Goal: Obtain resource: Download file/media

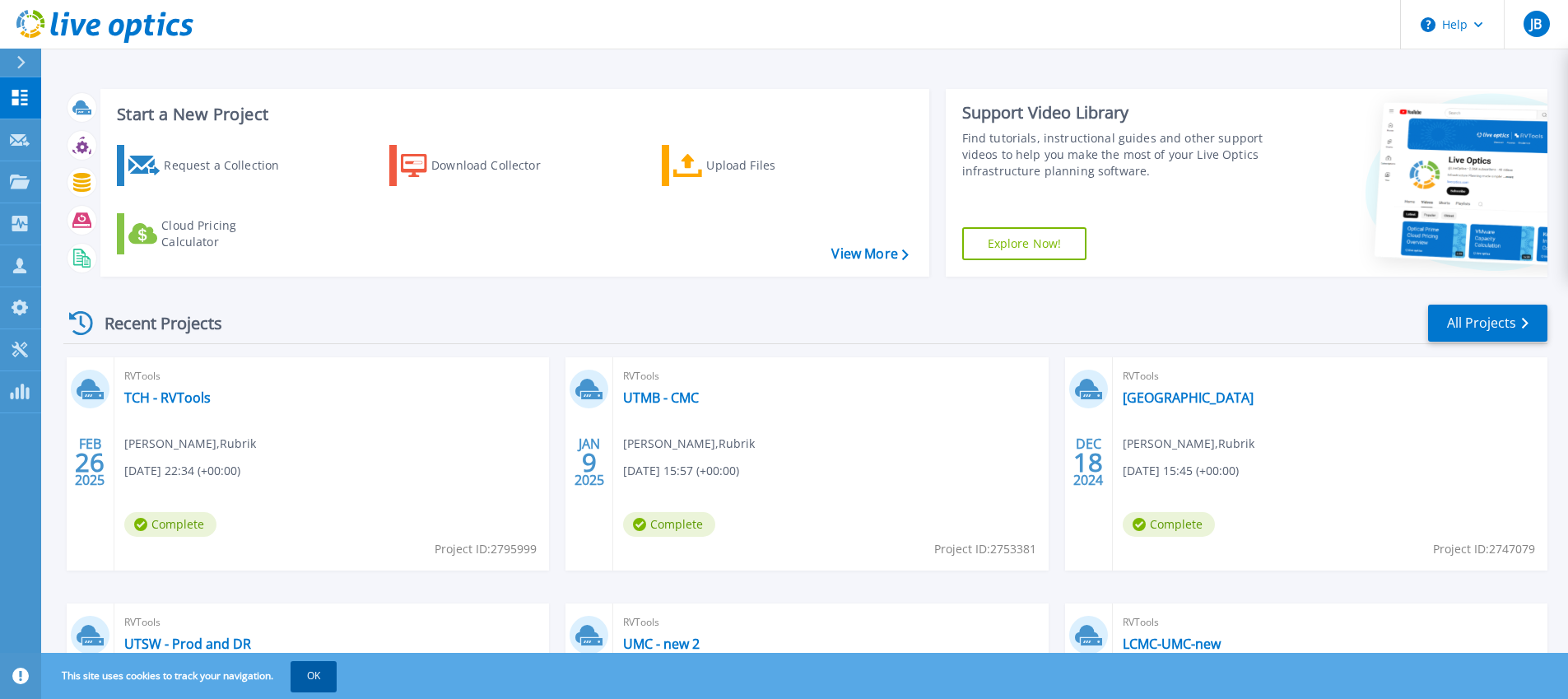
click at [310, 668] on button "OK" at bounding box center [314, 676] width 46 height 30
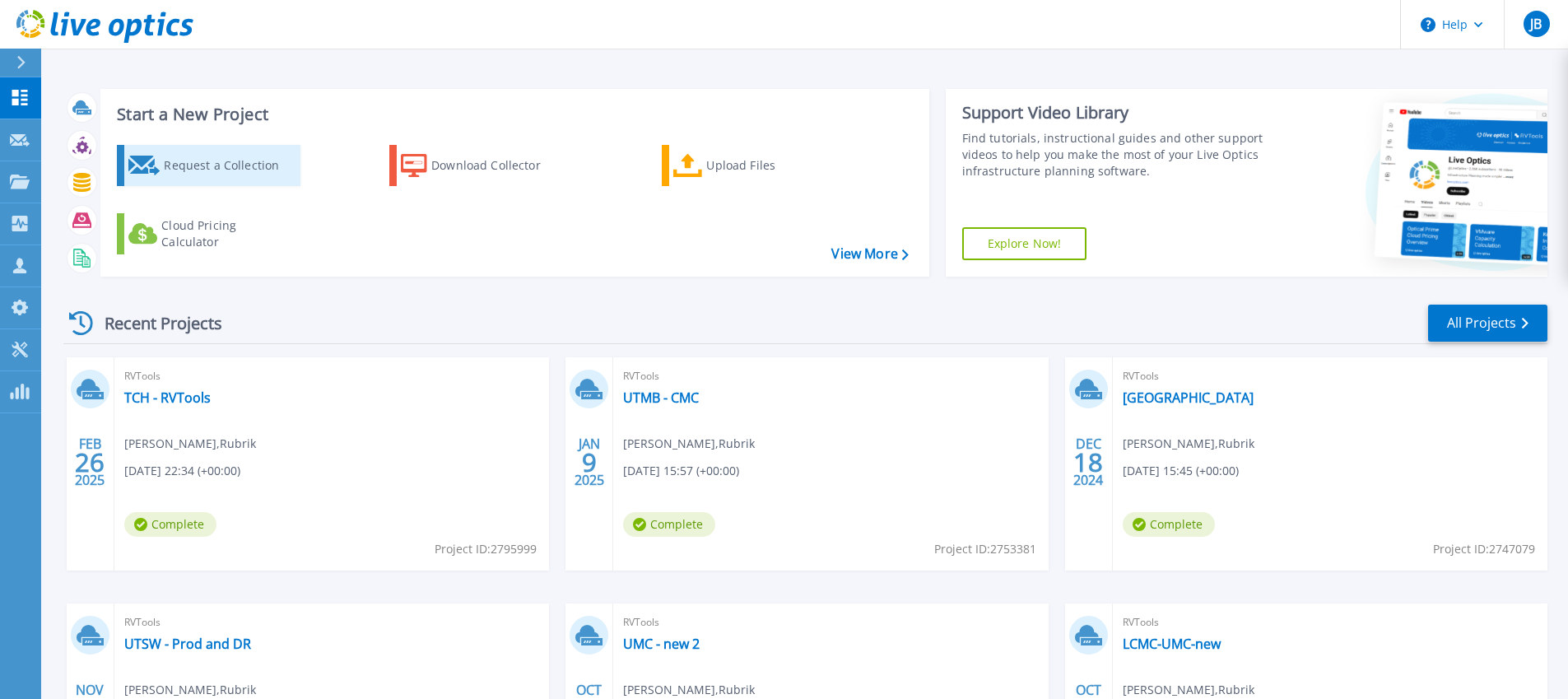
click at [284, 162] on div "Request a Collection" at bounding box center [230, 166] width 131 height 33
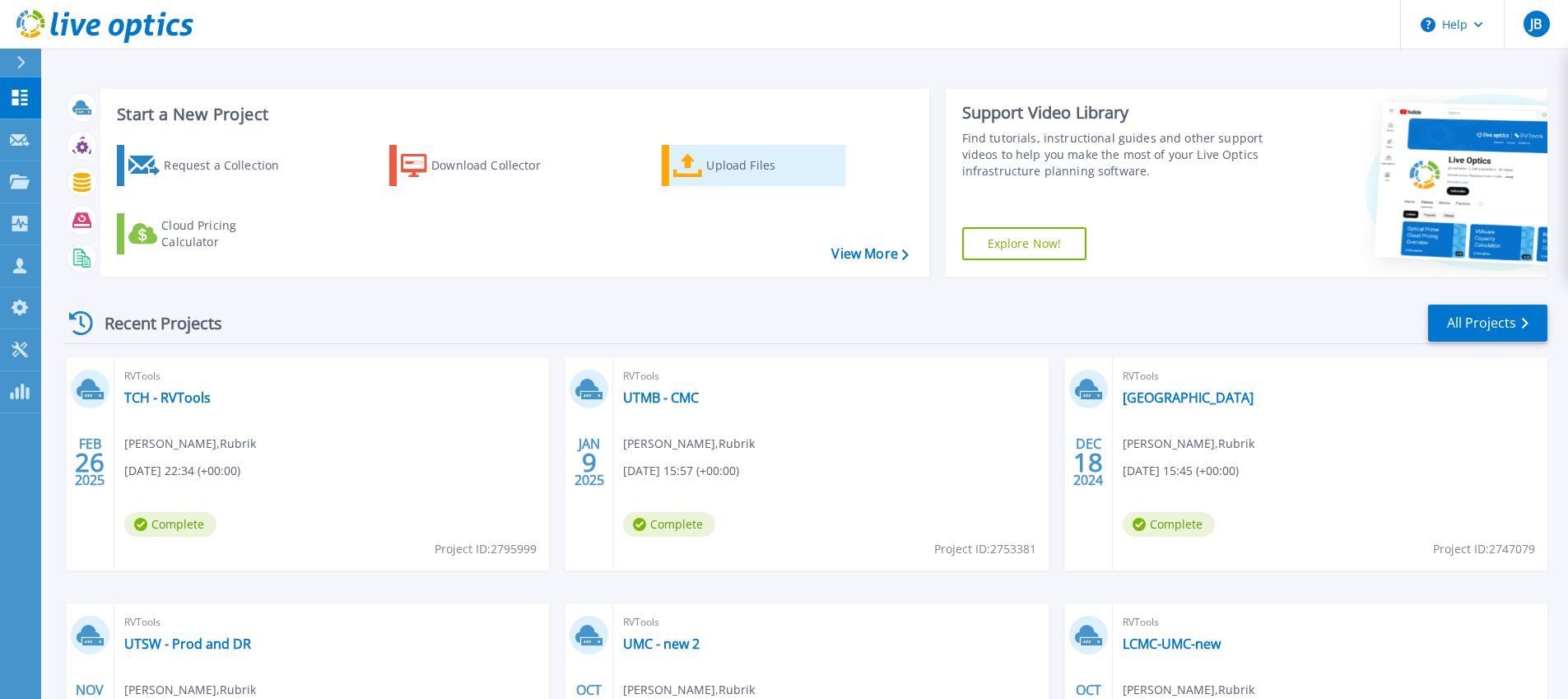
click at [752, 185] on link "Upload Files" at bounding box center [754, 165] width 184 height 41
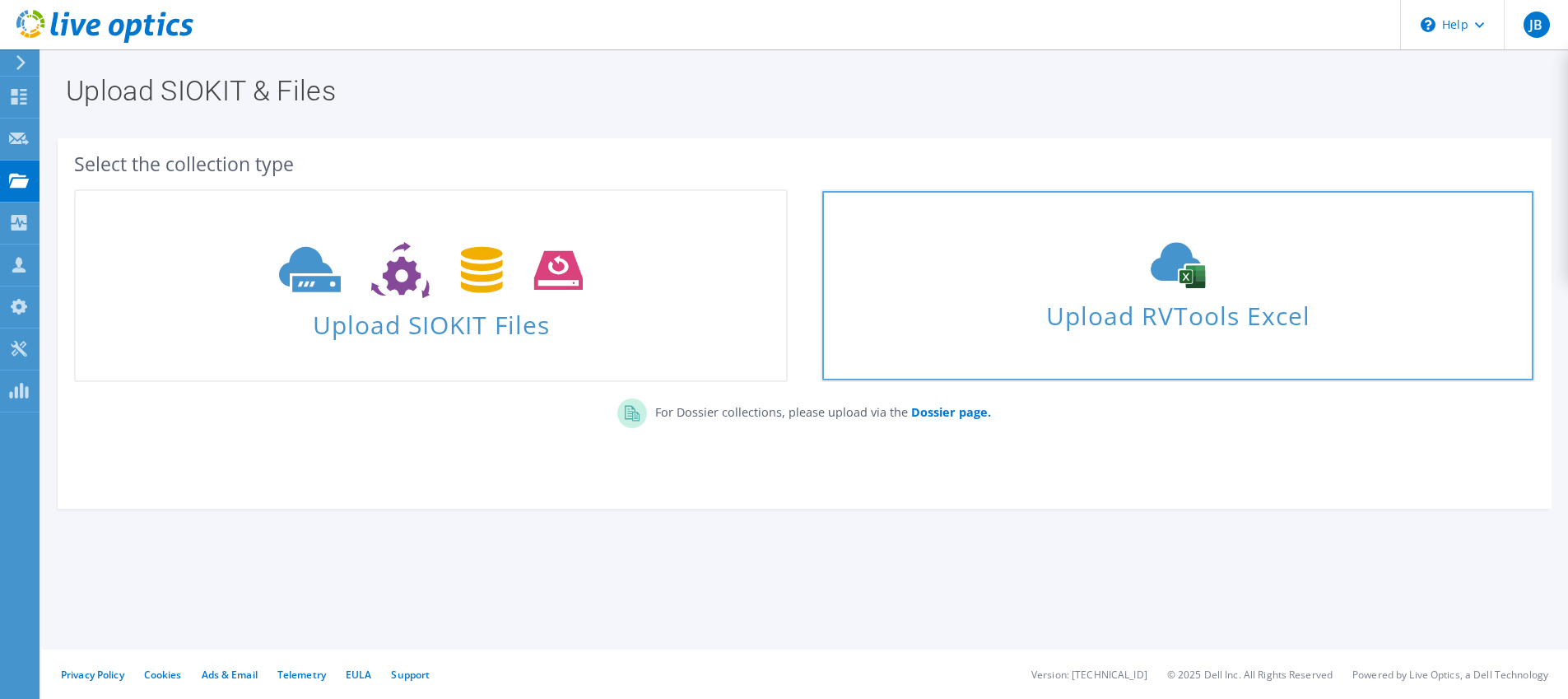
click at [1011, 271] on div "Upload RVTools Excel" at bounding box center [1177, 286] width 710 height 88
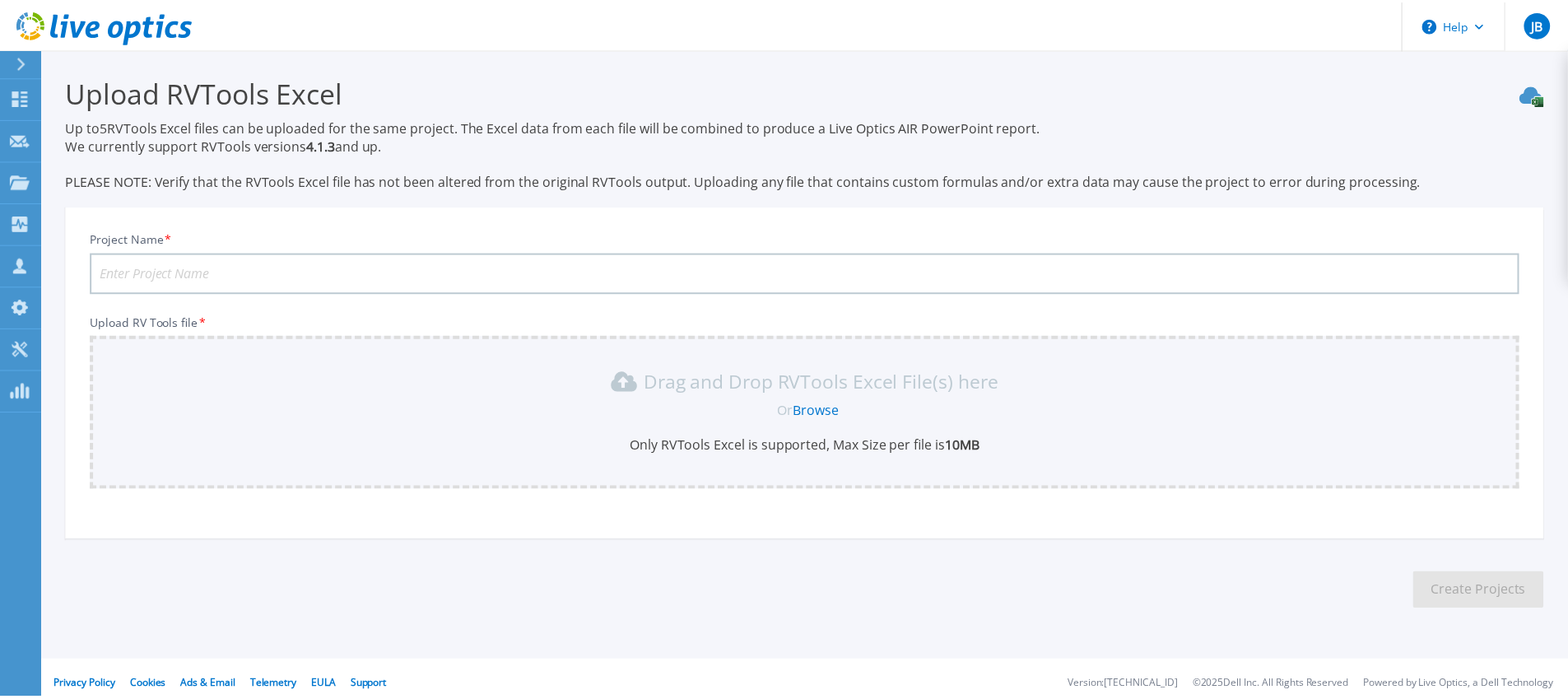
scroll to position [11, 0]
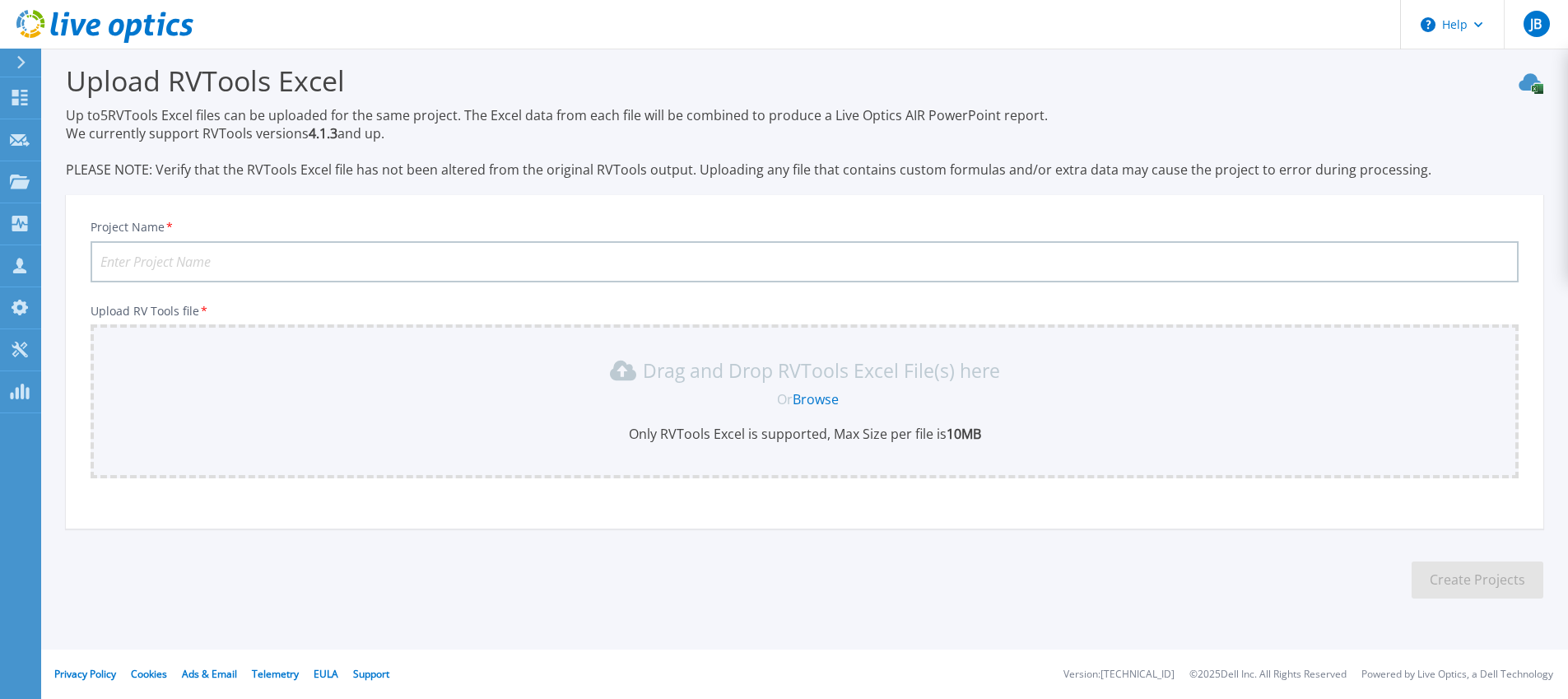
click at [904, 256] on input "Project Name *" at bounding box center [804, 261] width 1429 height 41
click at [831, 404] on link "Browse" at bounding box center [816, 399] width 46 height 18
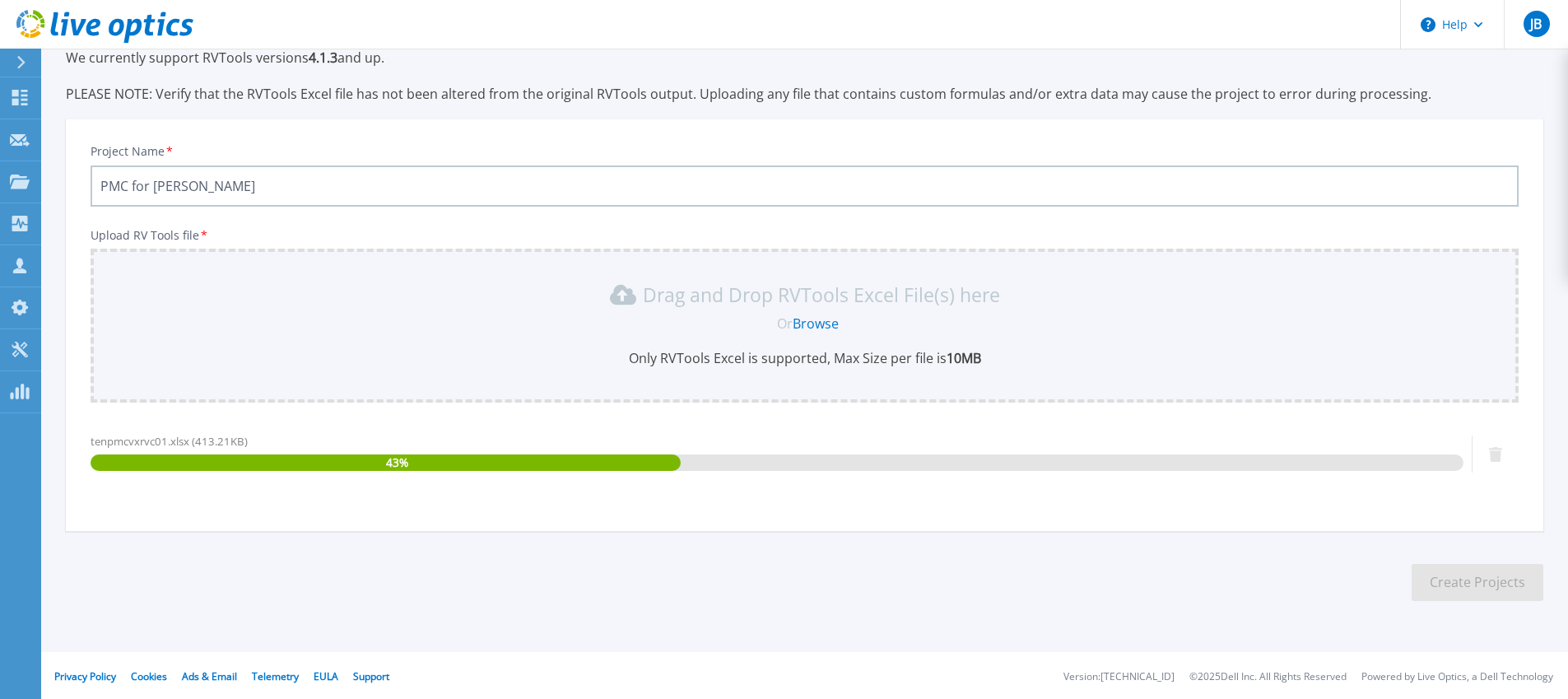
scroll to position [89, 0]
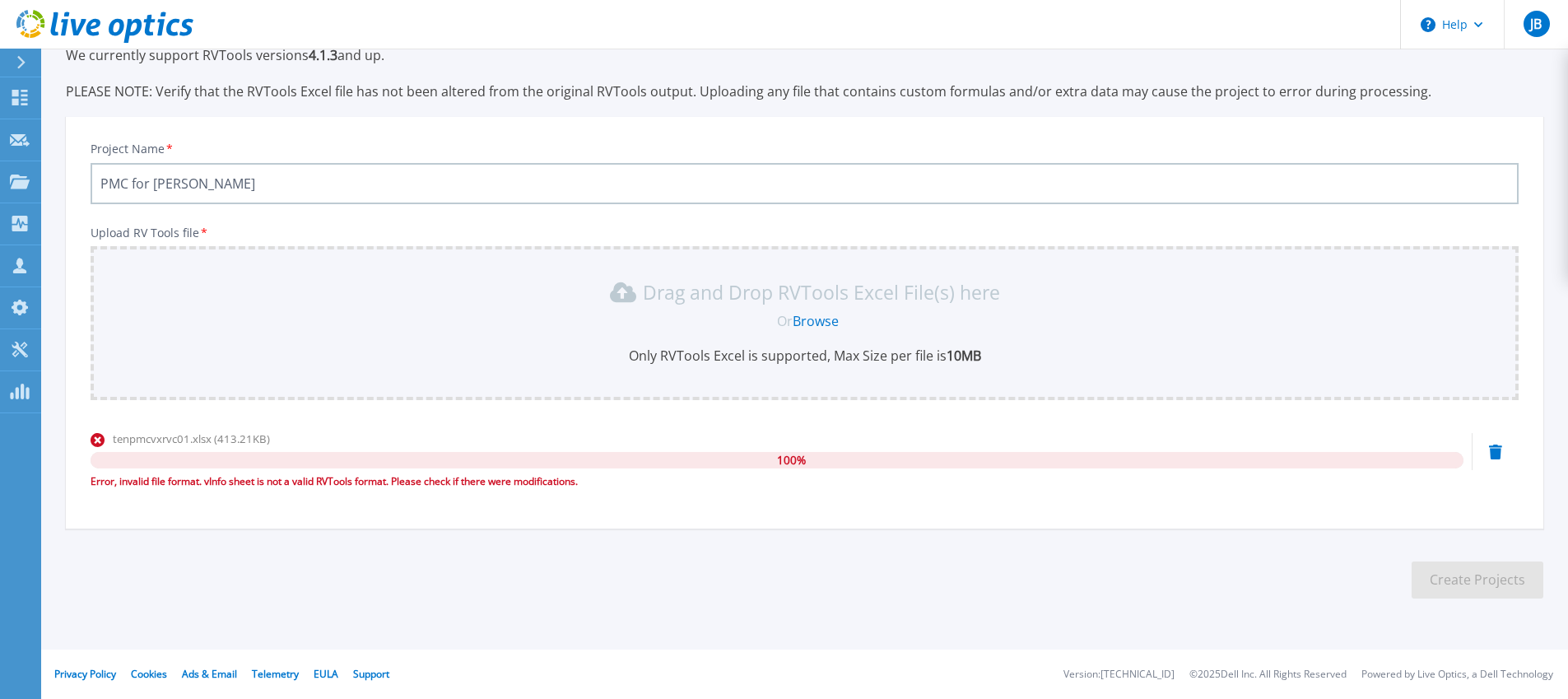
click at [1494, 456] on icon at bounding box center [1495, 451] width 13 height 15
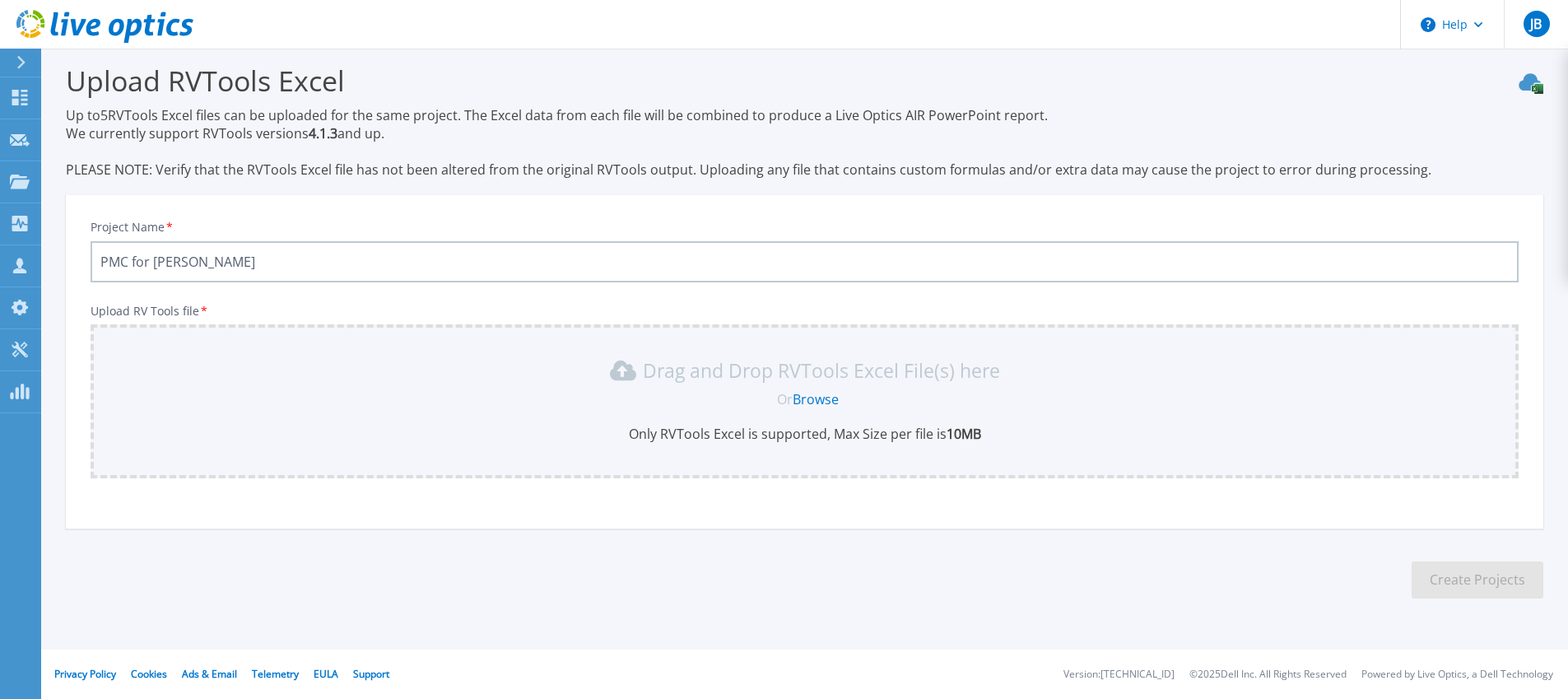
scroll to position [11, 0]
click at [627, 254] on input "PMC for [PERSON_NAME]" at bounding box center [804, 261] width 1429 height 41
click at [627, 254] on input "PMC for Tenet" at bounding box center [804, 261] width 1429 height 41
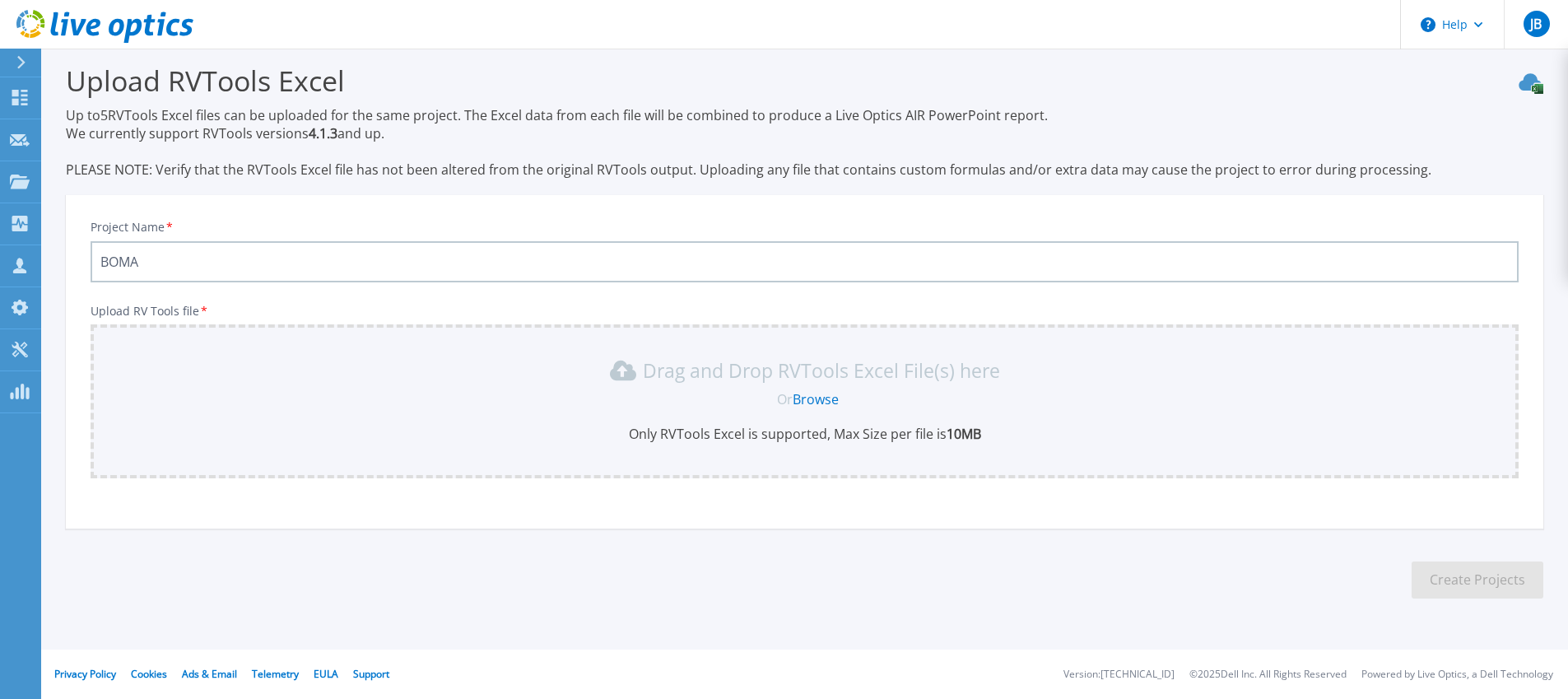
type input "BOMA"
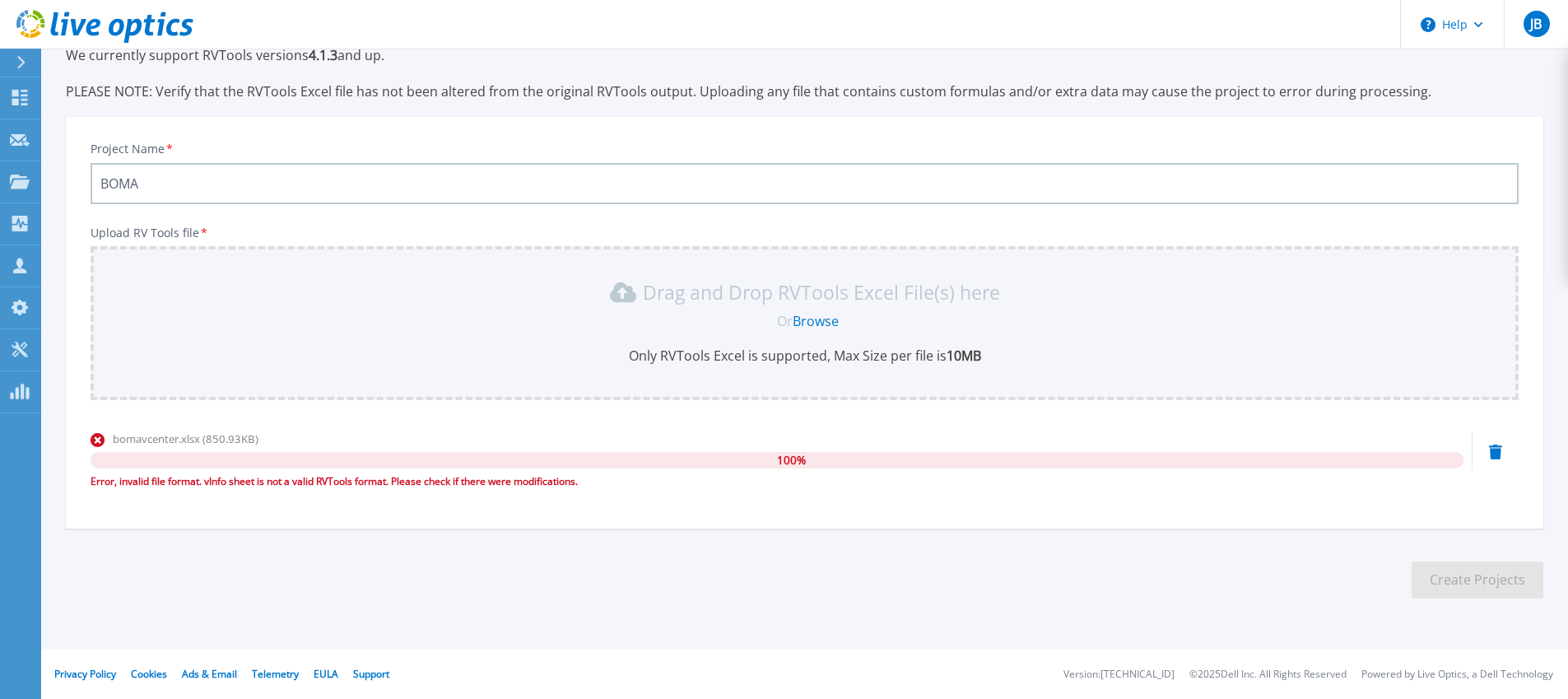
click at [1494, 455] on icon at bounding box center [1495, 451] width 13 height 15
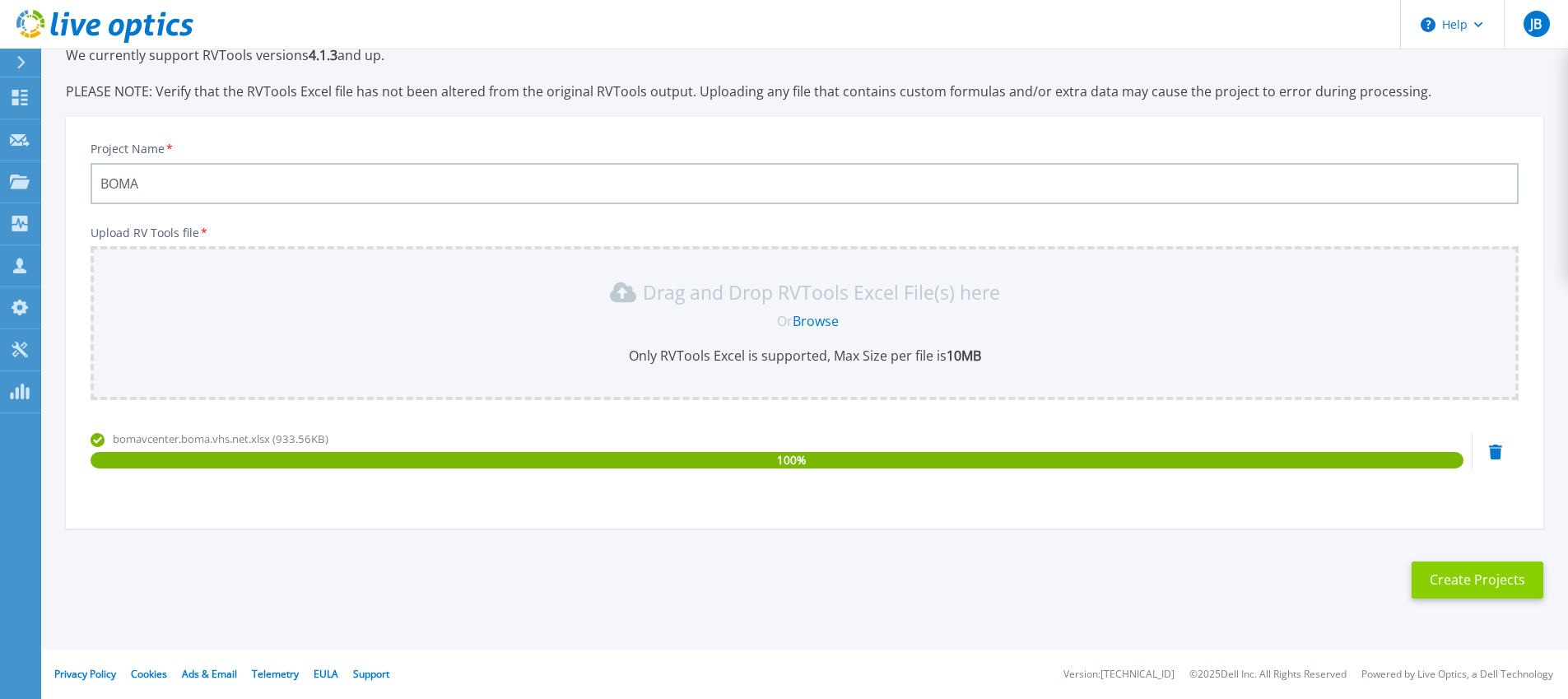
click at [1502, 576] on button "Create Projects" at bounding box center [1478, 580] width 131 height 37
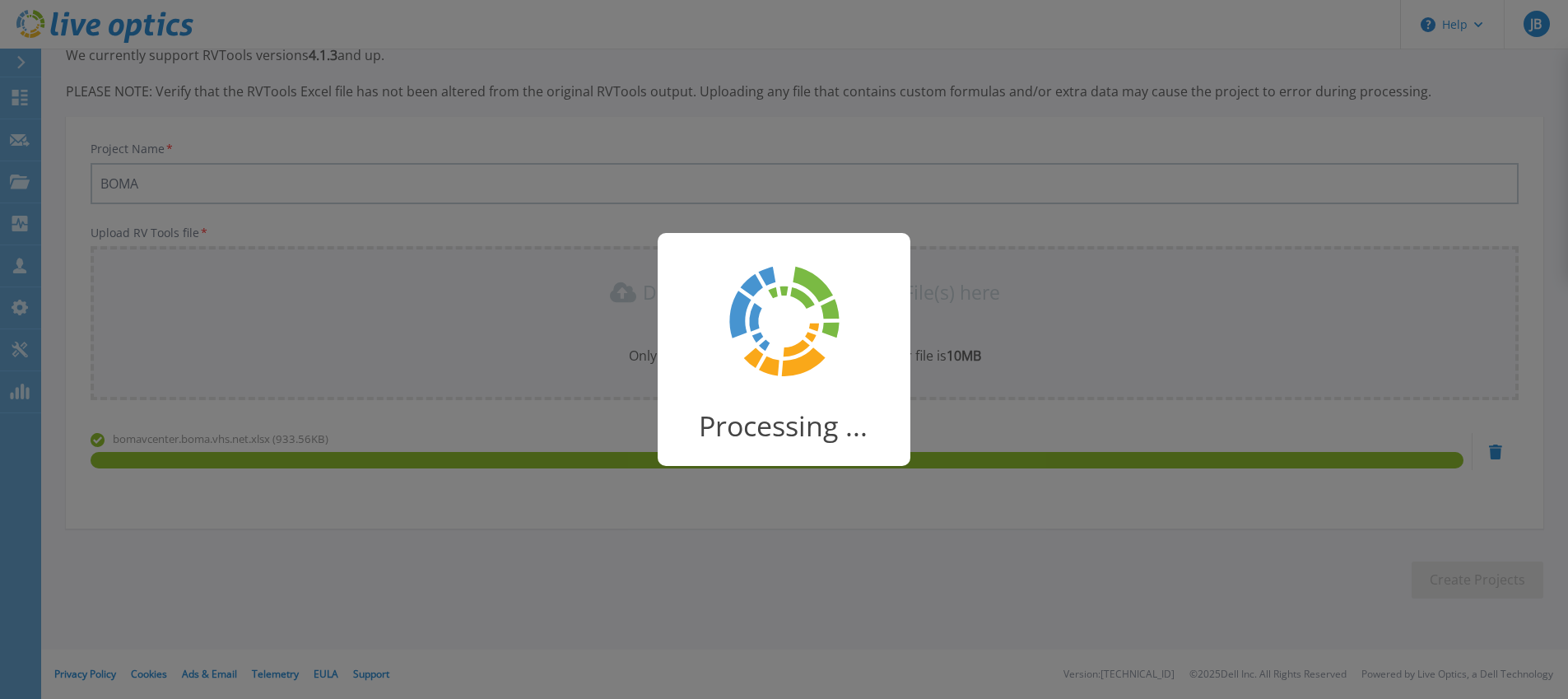
scroll to position [83, 0]
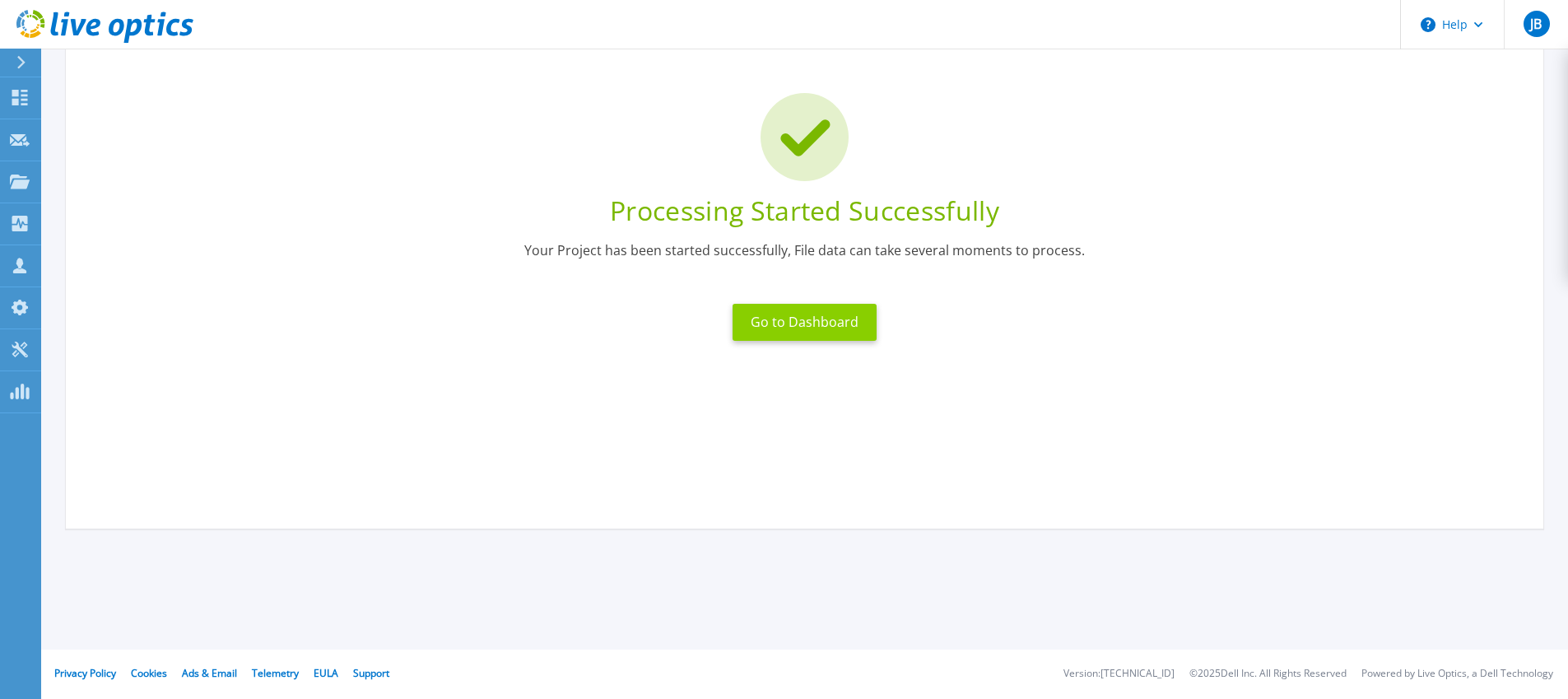
click at [816, 337] on button "Go to Dashboard" at bounding box center [804, 322] width 144 height 37
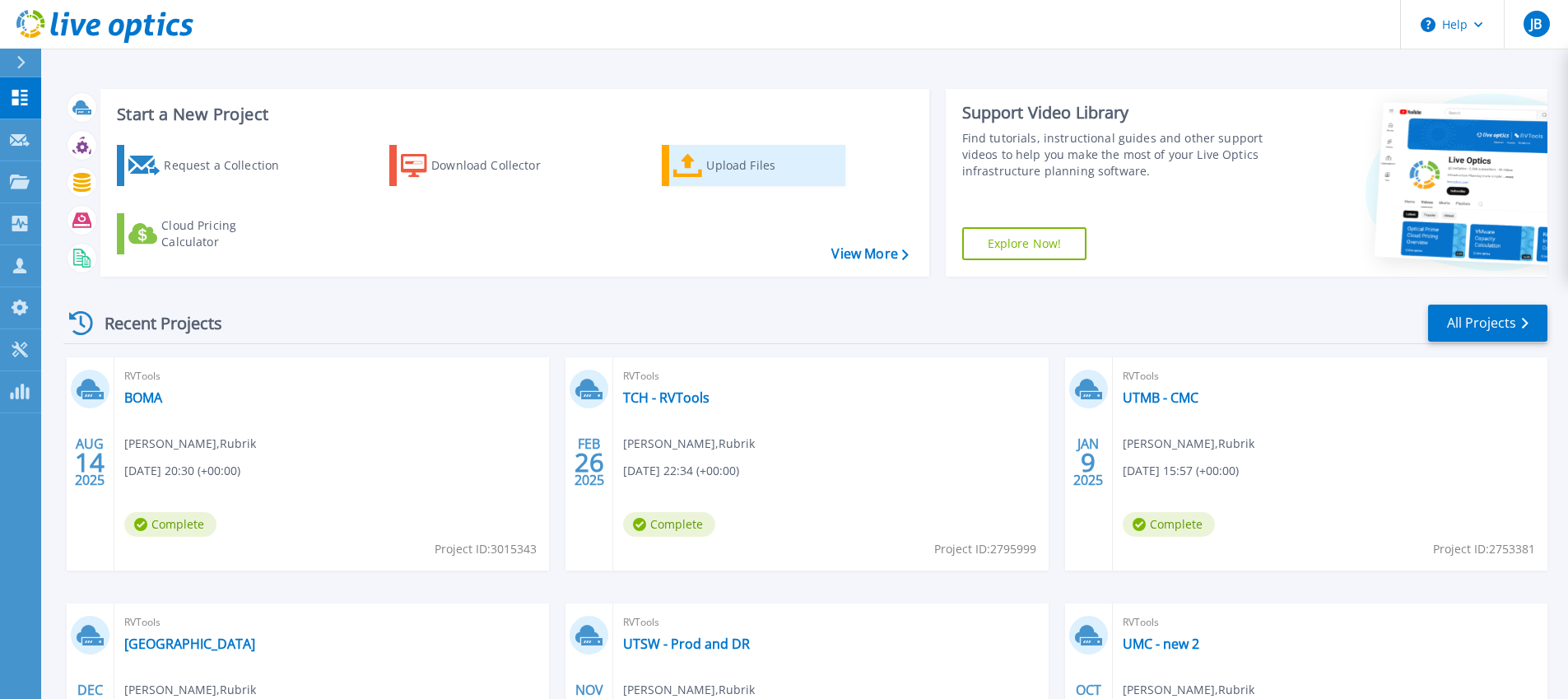
click at [726, 185] on link "Upload Files" at bounding box center [754, 165] width 184 height 41
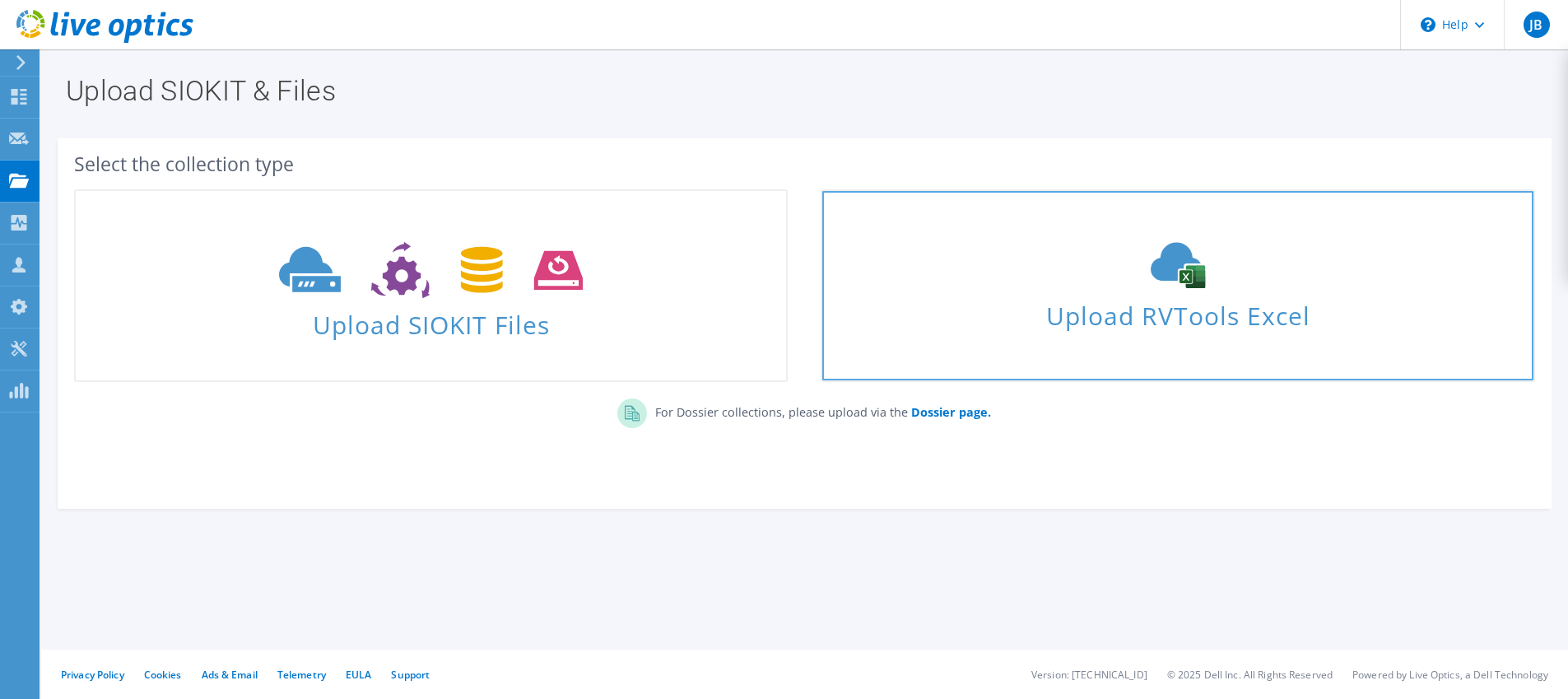
click at [997, 284] on div "Upload RVTools Excel" at bounding box center [1177, 286] width 710 height 88
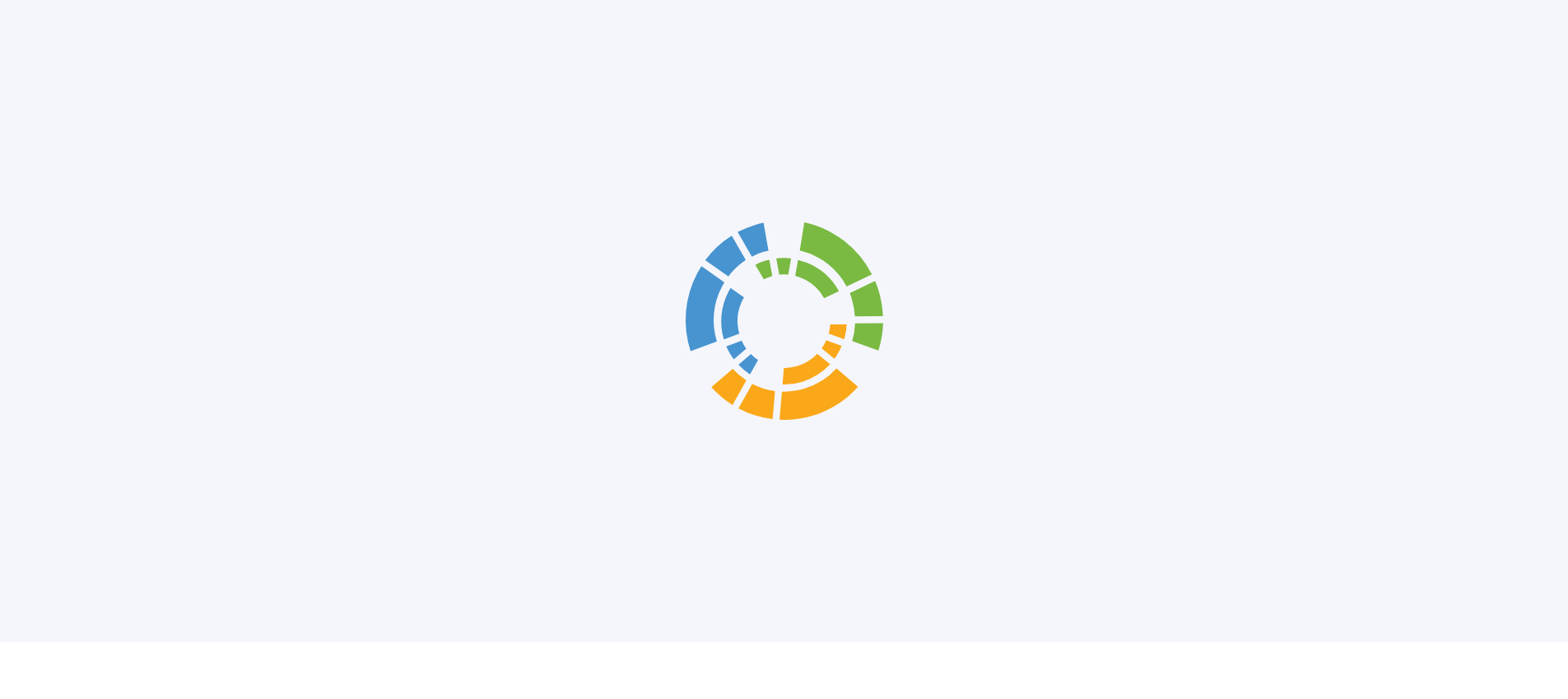
scroll to position [11, 0]
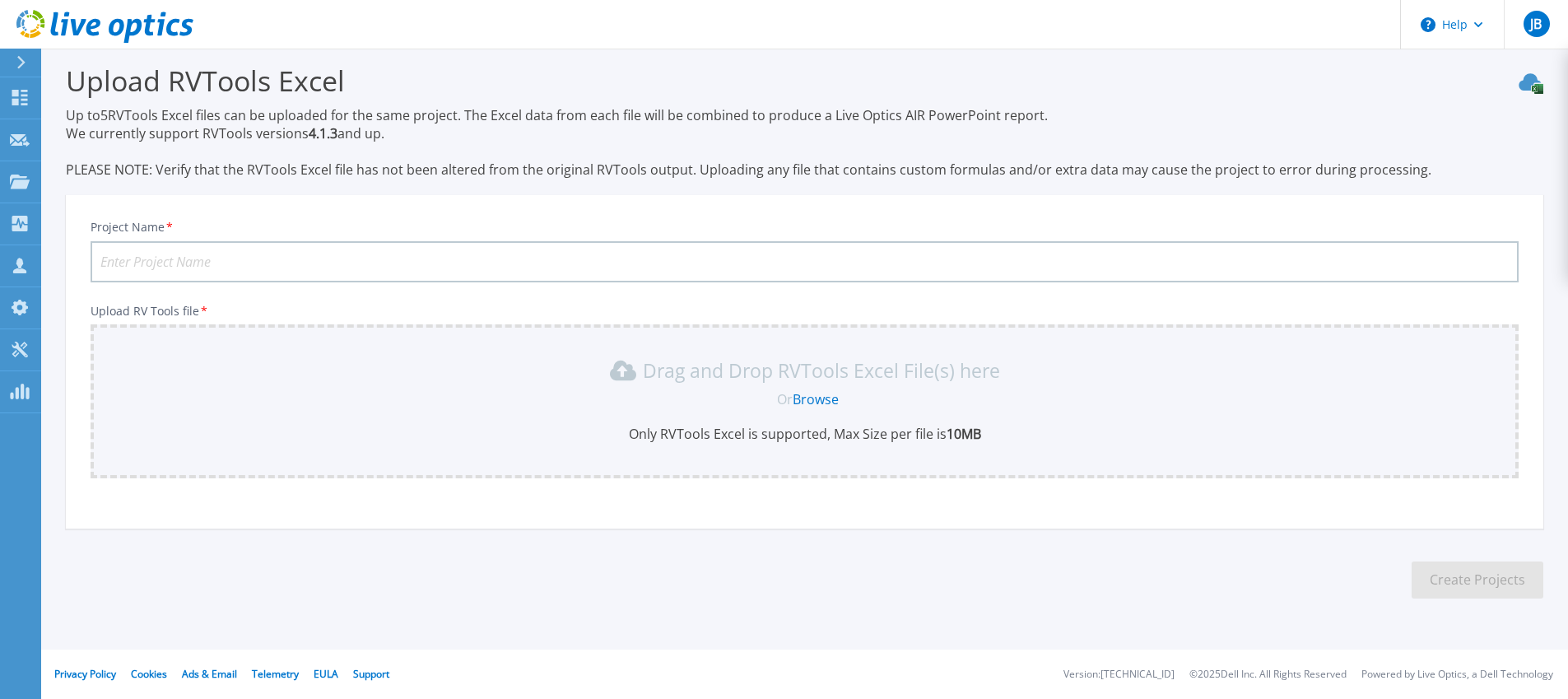
click at [651, 280] on input "Project Name *" at bounding box center [804, 261] width 1429 height 41
drag, startPoint x: 653, startPoint y: 271, endPoint x: 657, endPoint y: 261, distance: 10.8
click at [653, 270] on input "Project Name *" at bounding box center [804, 261] width 1429 height 41
click at [657, 261] on input "Project Name *" at bounding box center [804, 261] width 1429 height 41
type input "PMC - [PERSON_NAME]"
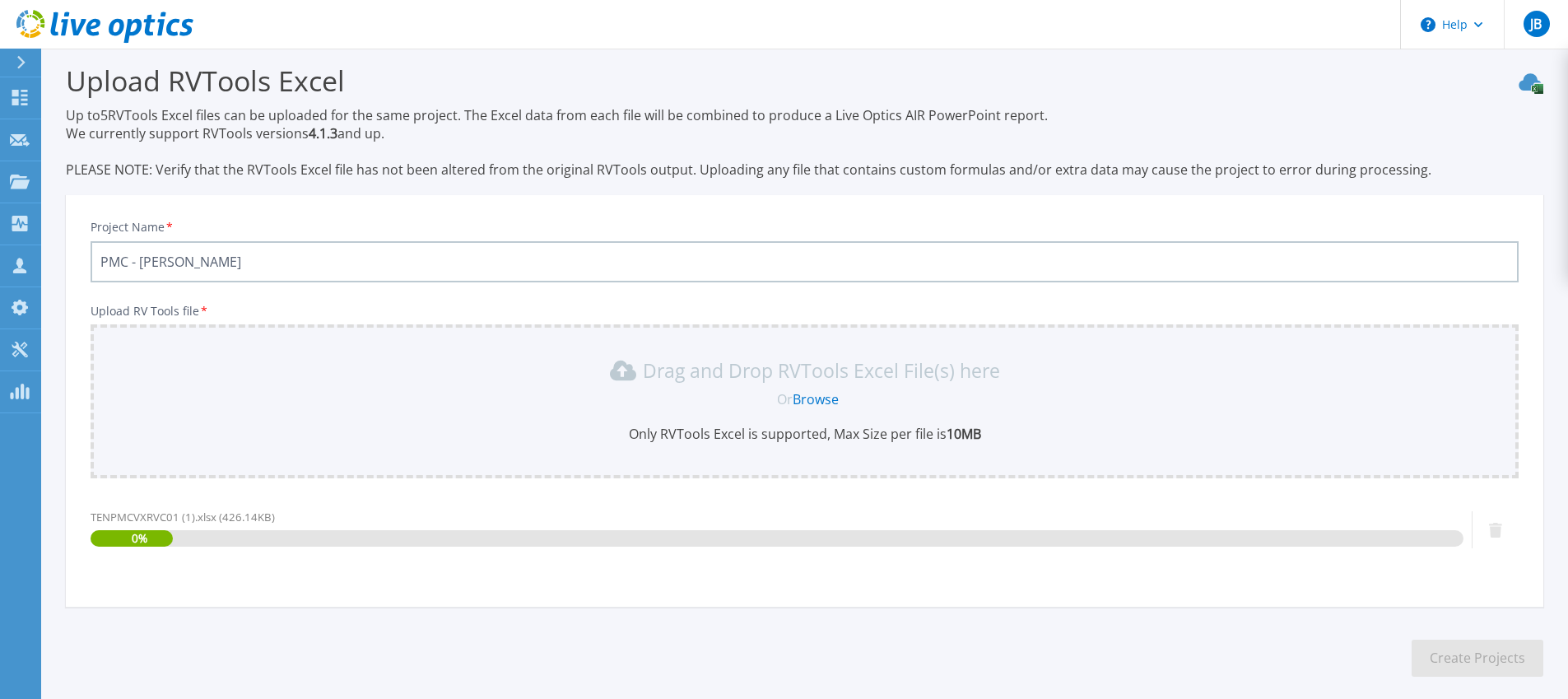
scroll to position [89, 0]
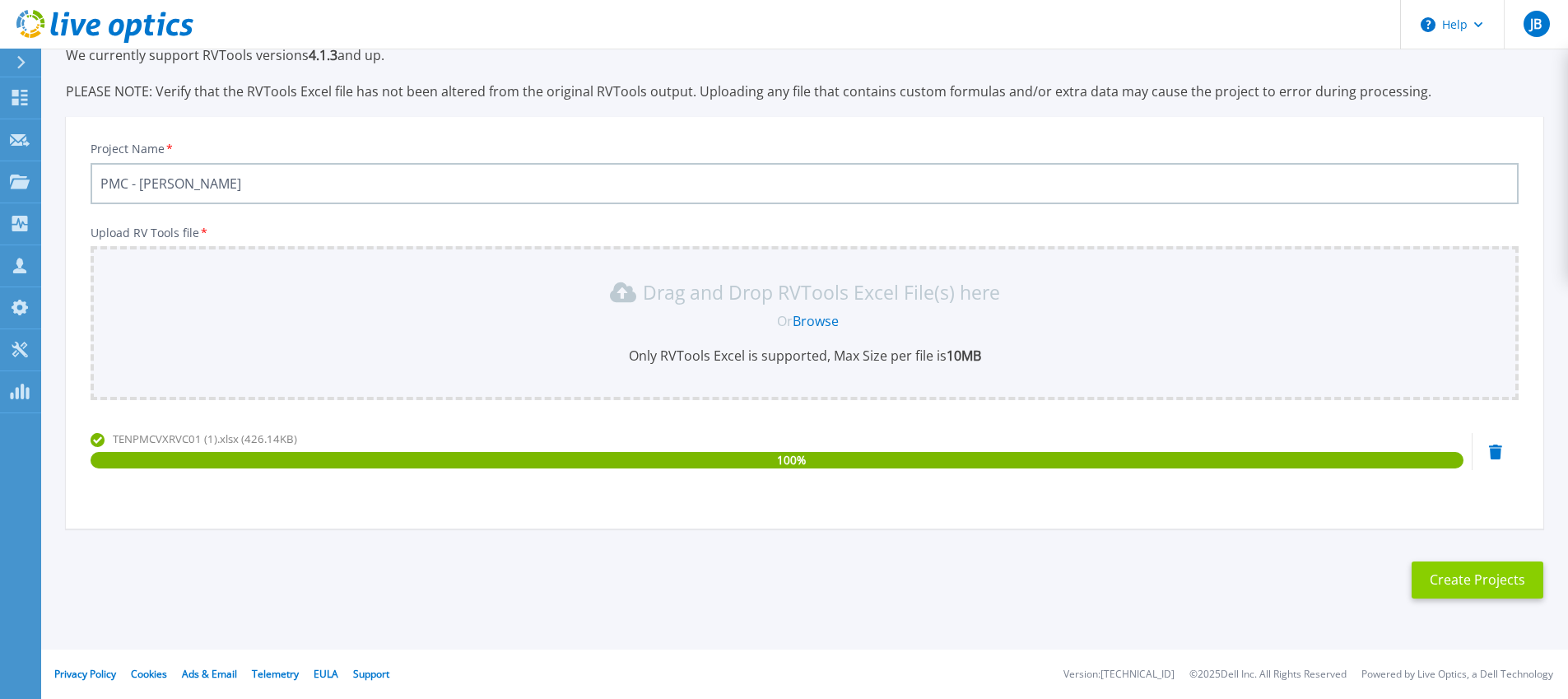
click at [1441, 595] on button "Create Projects" at bounding box center [1478, 580] width 131 height 37
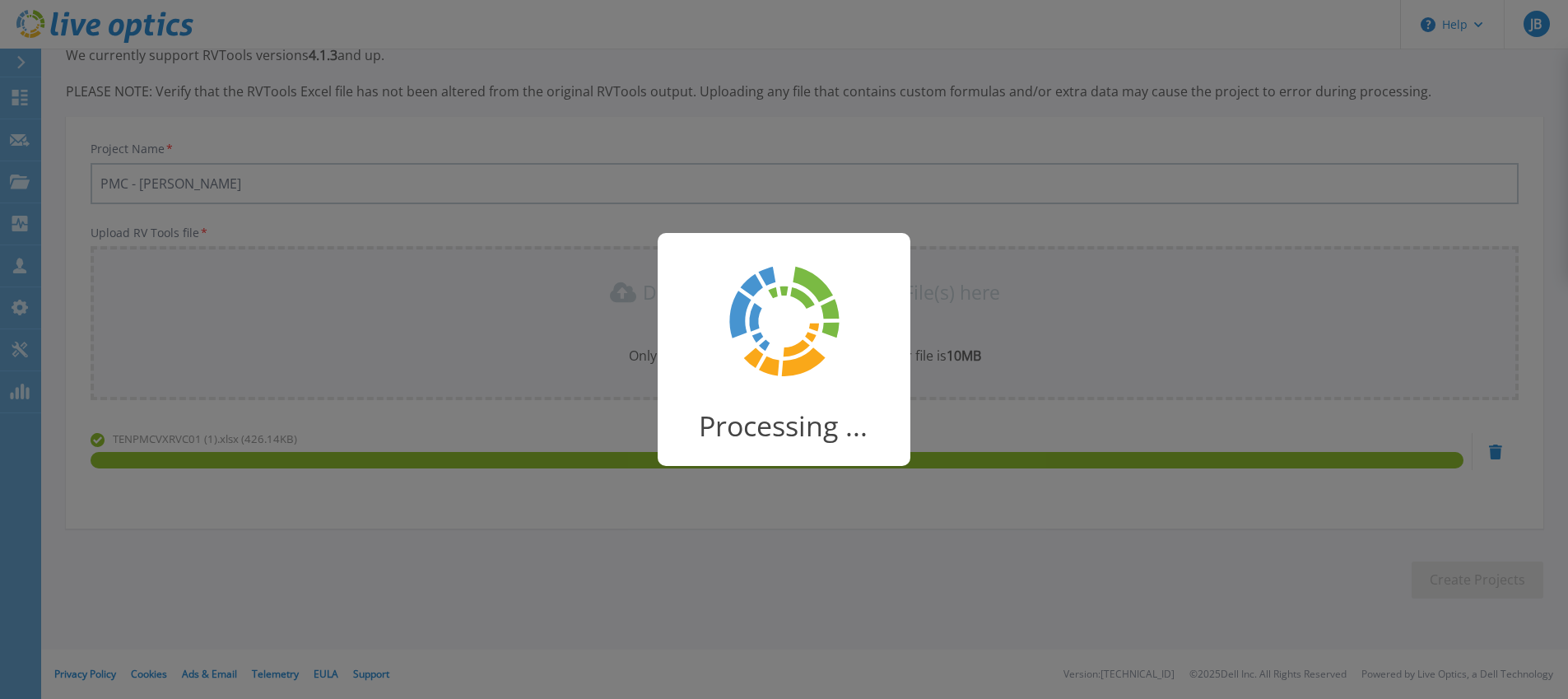
scroll to position [83, 0]
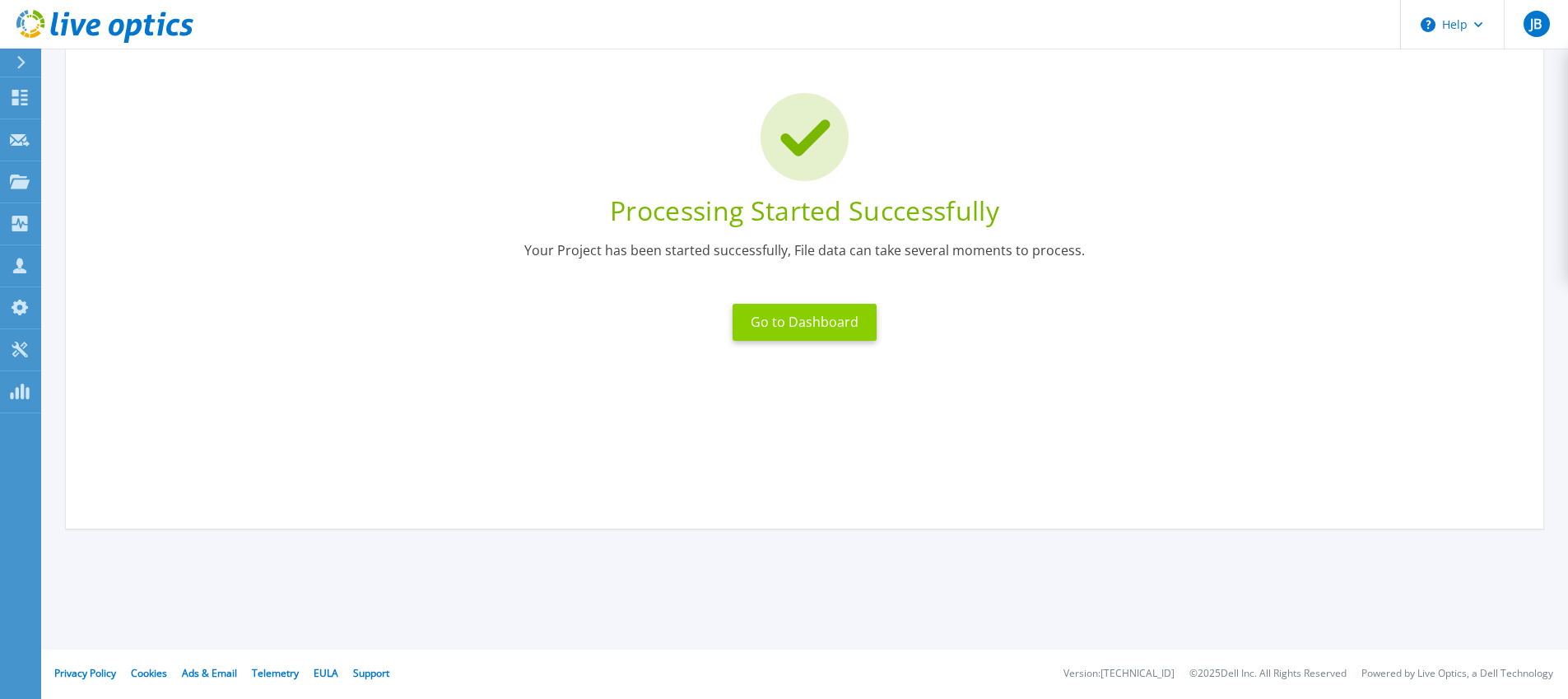
click at [810, 328] on button "Go to Dashboard" at bounding box center [804, 322] width 144 height 37
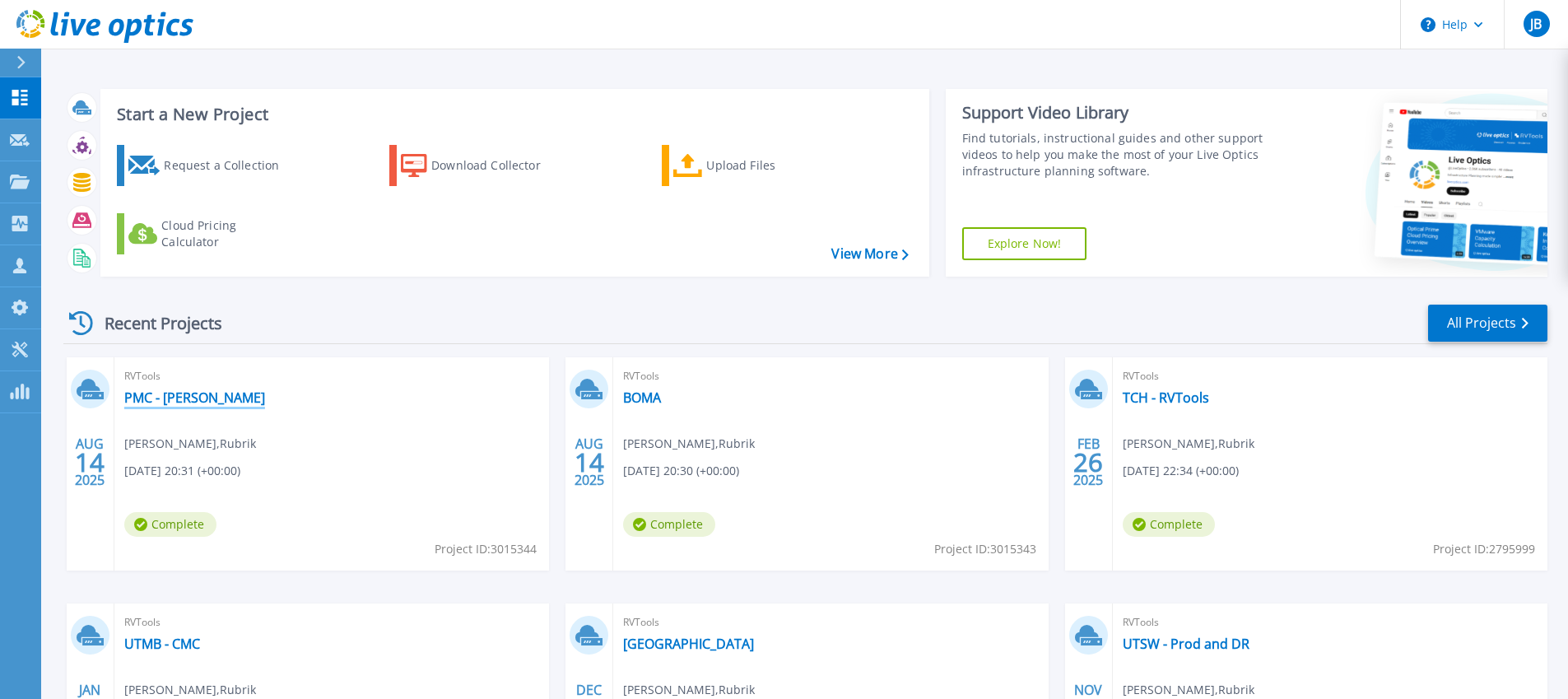
click at [141, 399] on link "PMC - [PERSON_NAME]" at bounding box center [194, 398] width 141 height 17
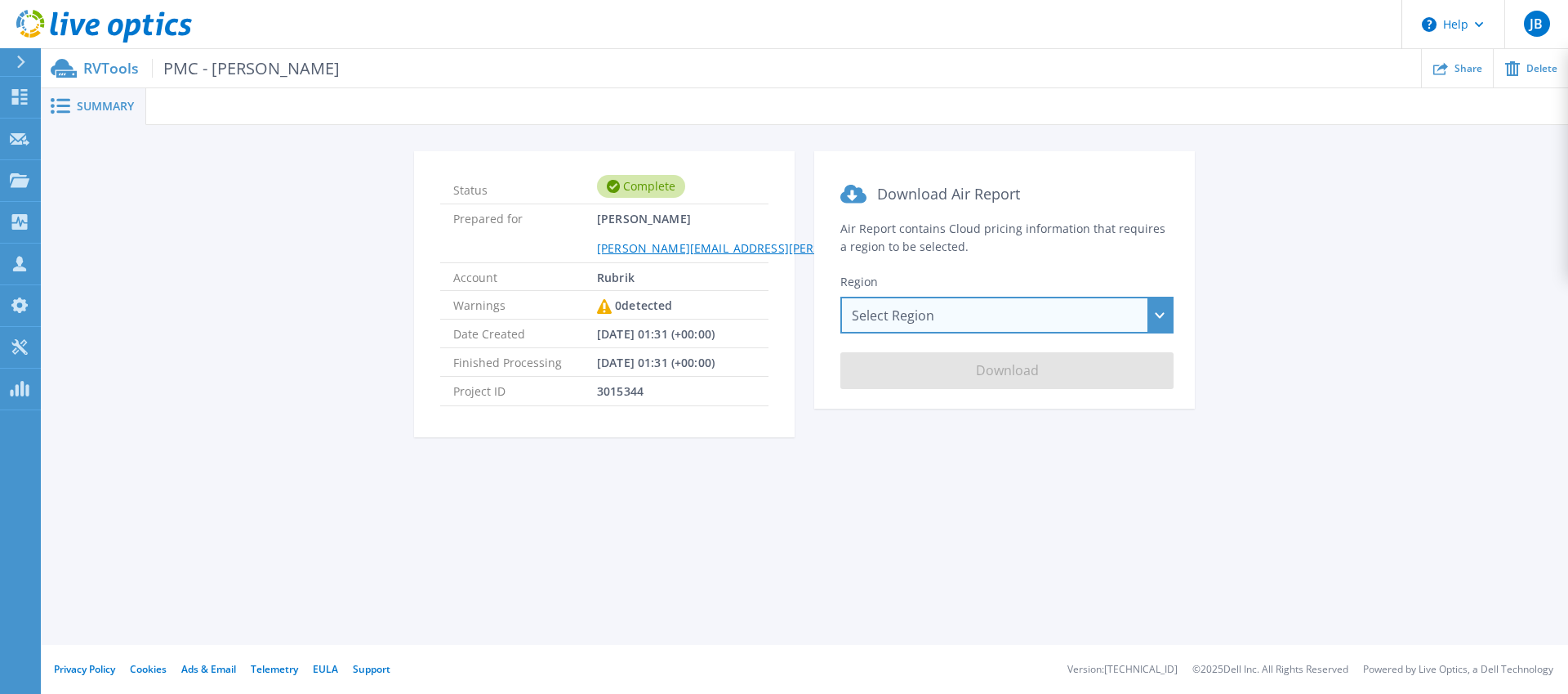
click at [948, 317] on div "Select Region Asia Pacific (Hong Kong) Asia Pacific (Mumbai) Asia Pacific (Seou…" at bounding box center [1007, 315] width 333 height 37
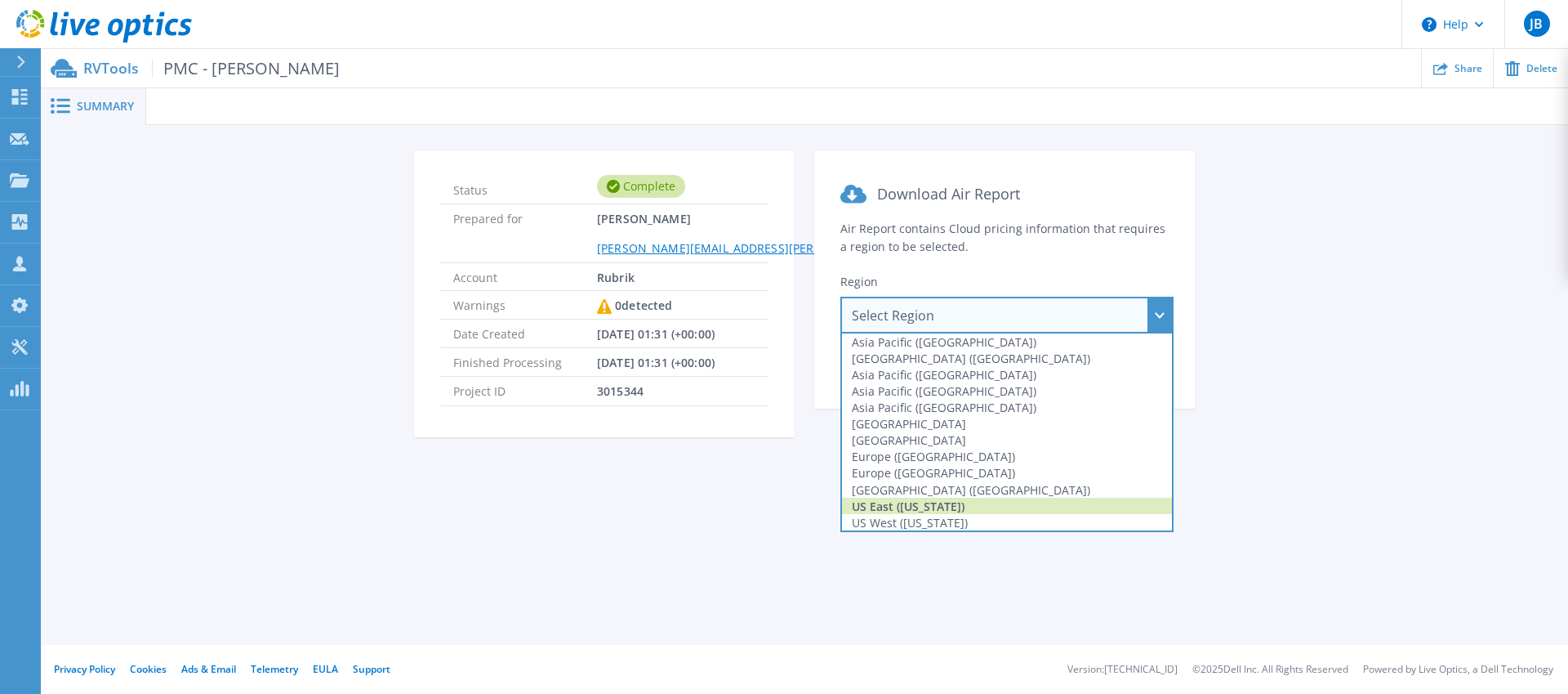
click at [944, 507] on div "US East (Virginia)" at bounding box center [1007, 505] width 330 height 17
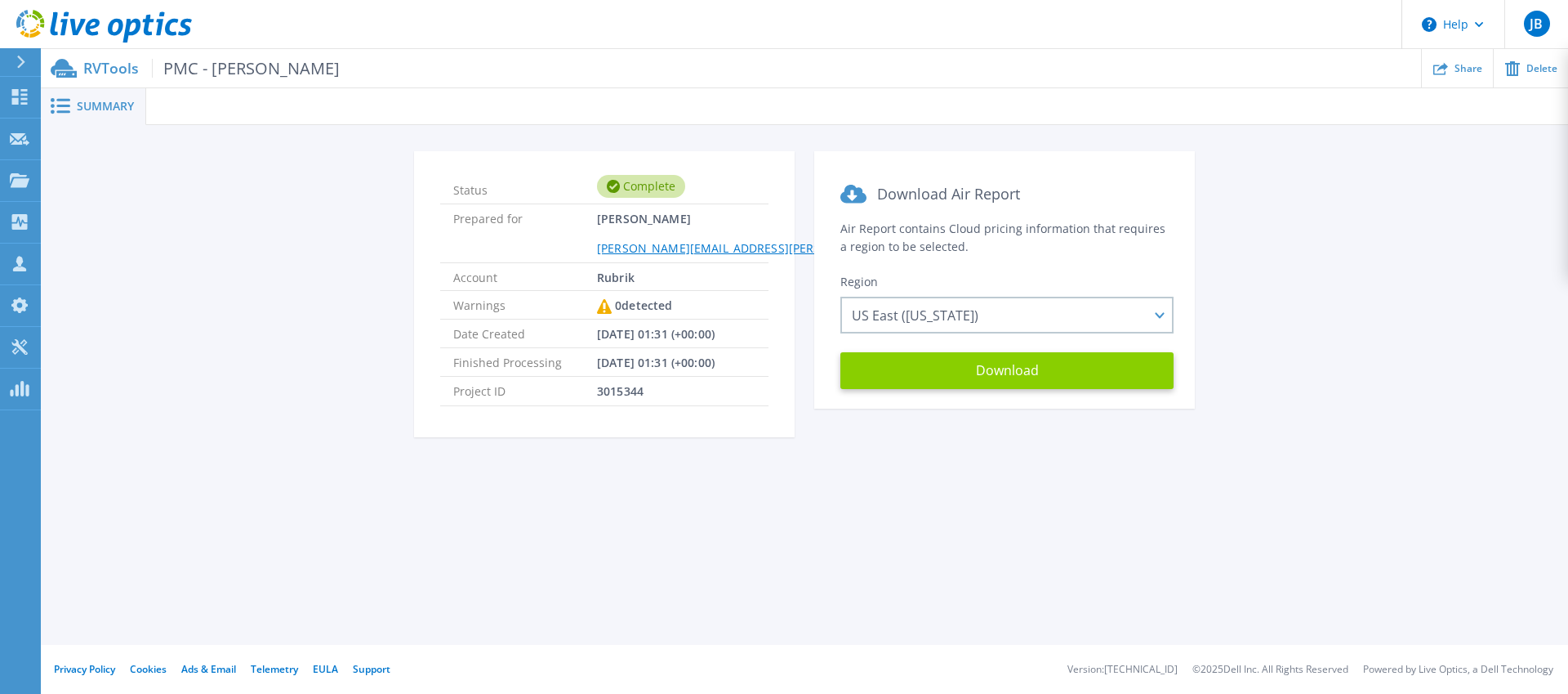
click at [959, 366] on button "Download" at bounding box center [1007, 370] width 333 height 37
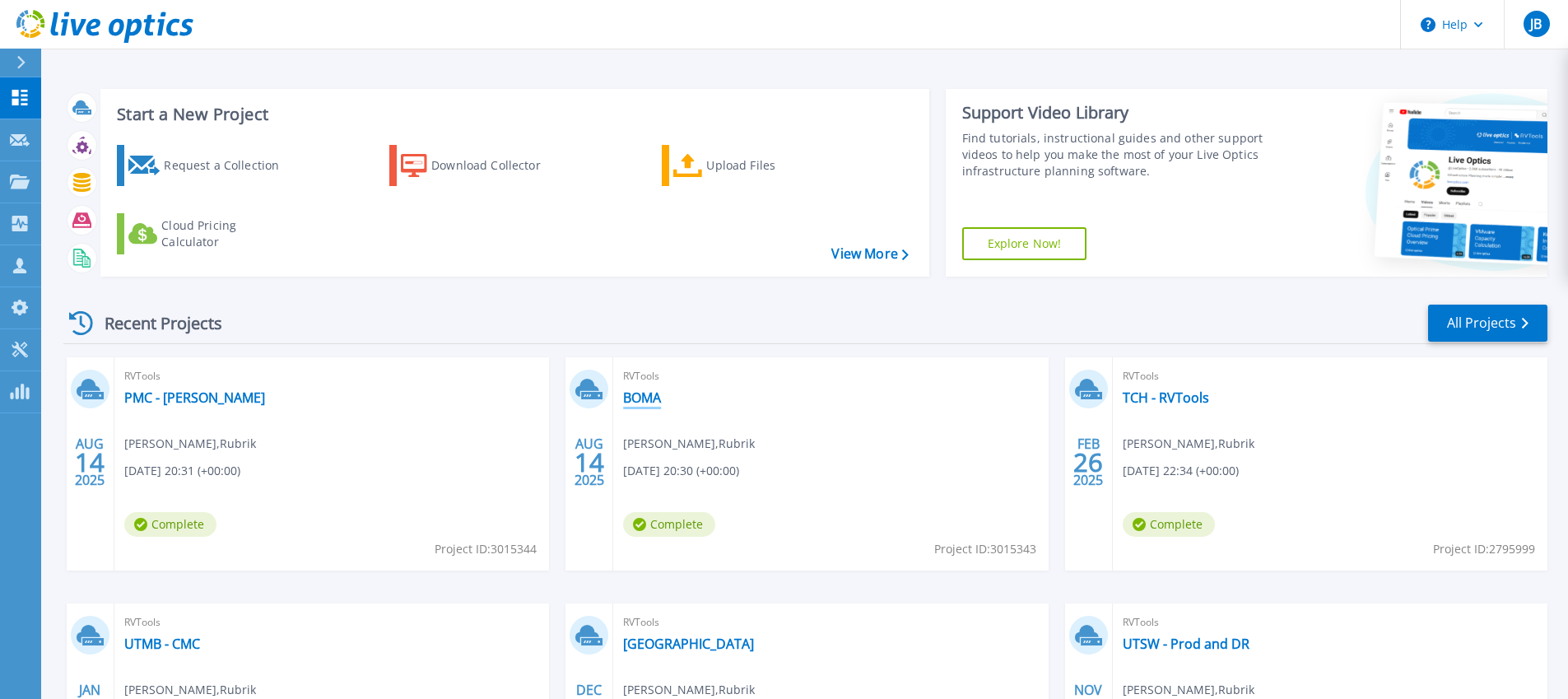
click at [637, 398] on link "BOMA" at bounding box center [641, 398] width 38 height 17
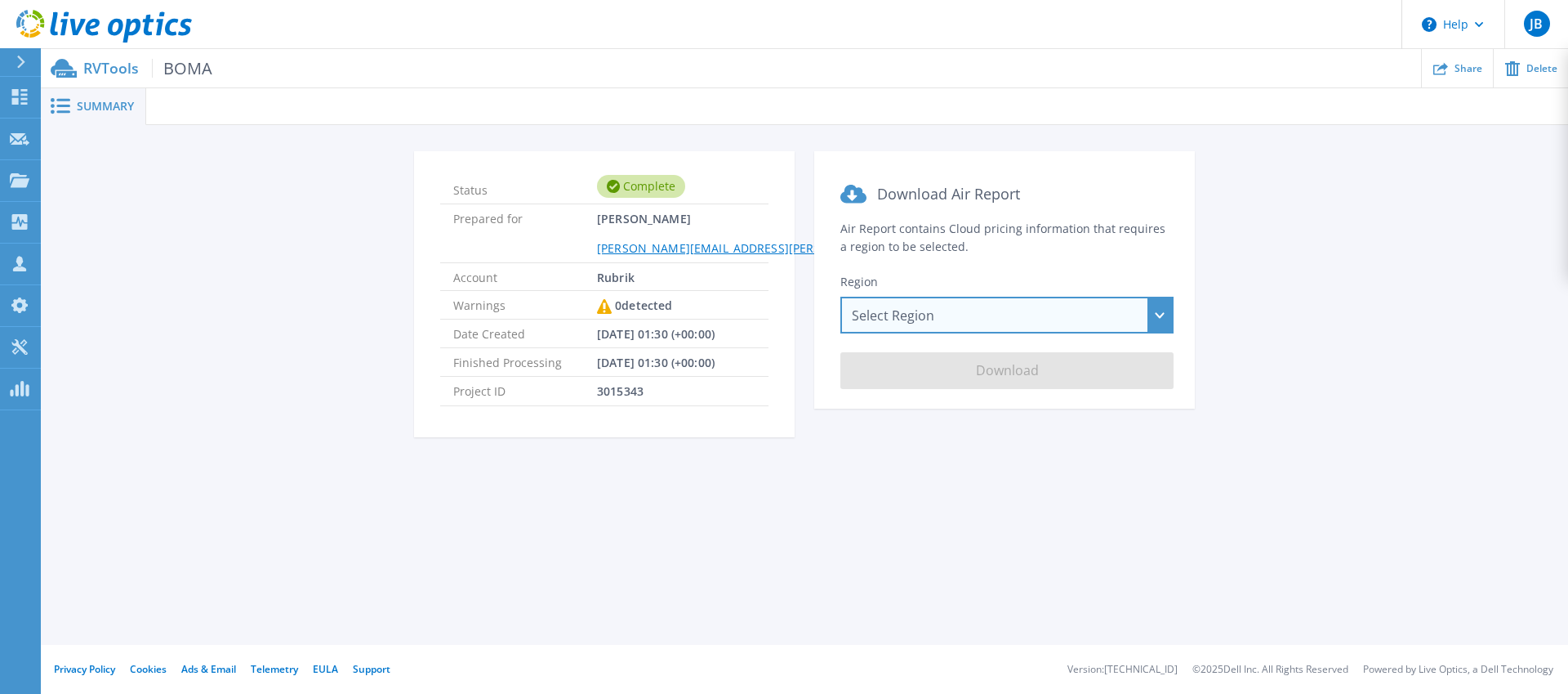
click at [909, 312] on div "Select Region [GEOGRAPHIC_DATA] ([GEOGRAPHIC_DATA]) [GEOGRAPHIC_DATA] ([GEOGRAP…" at bounding box center [1007, 315] width 333 height 37
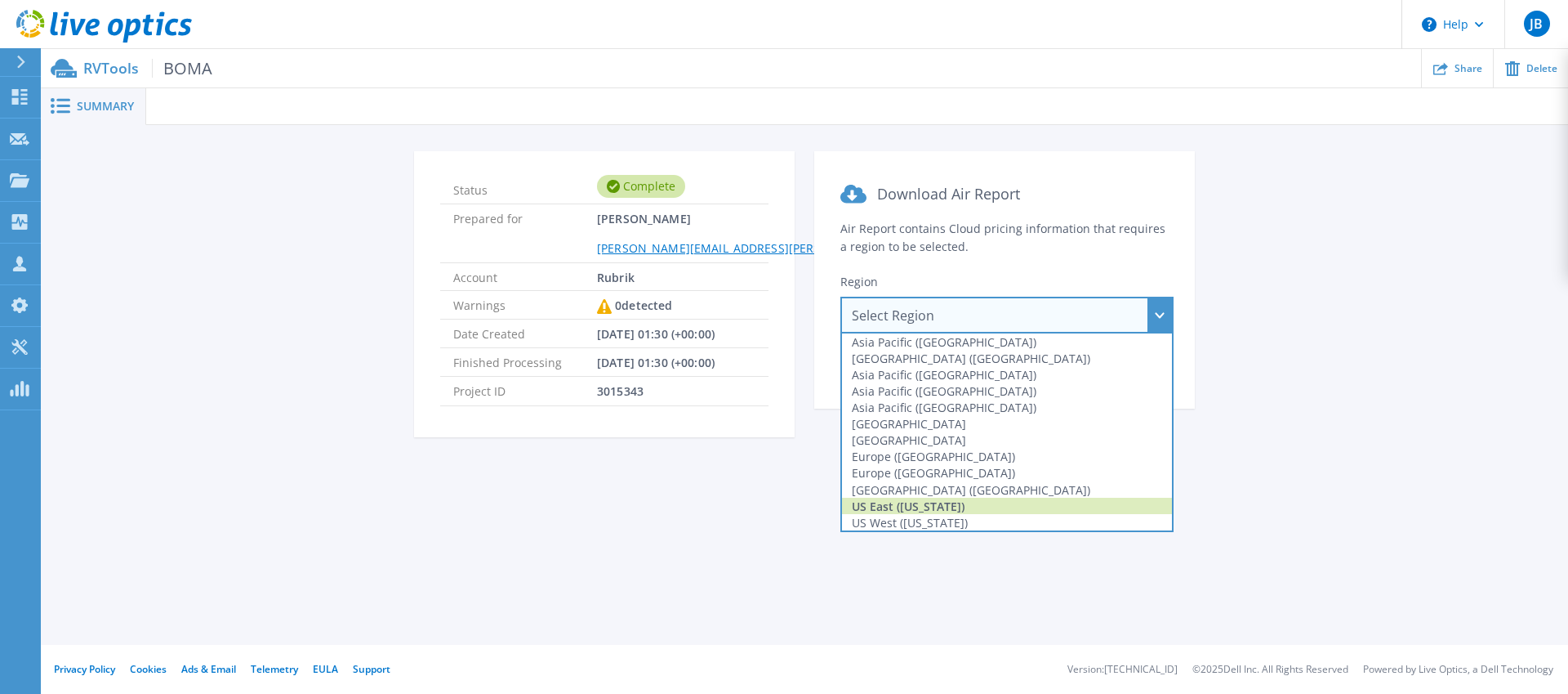
click at [943, 503] on div "US East ([US_STATE])" at bounding box center [1007, 505] width 330 height 17
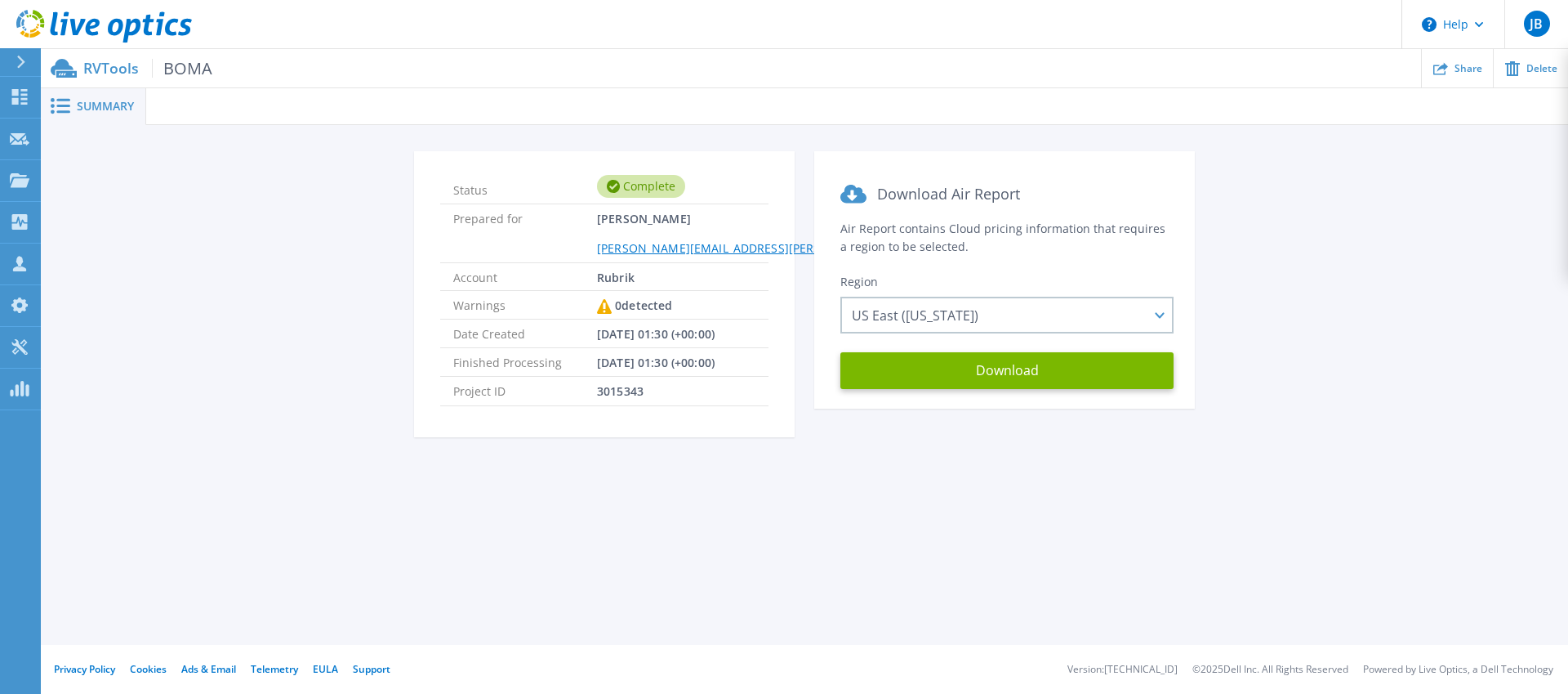
click at [947, 390] on section "Download Air Report Air Report contains Cloud pricing information that requires…" at bounding box center [1005, 280] width 381 height 257
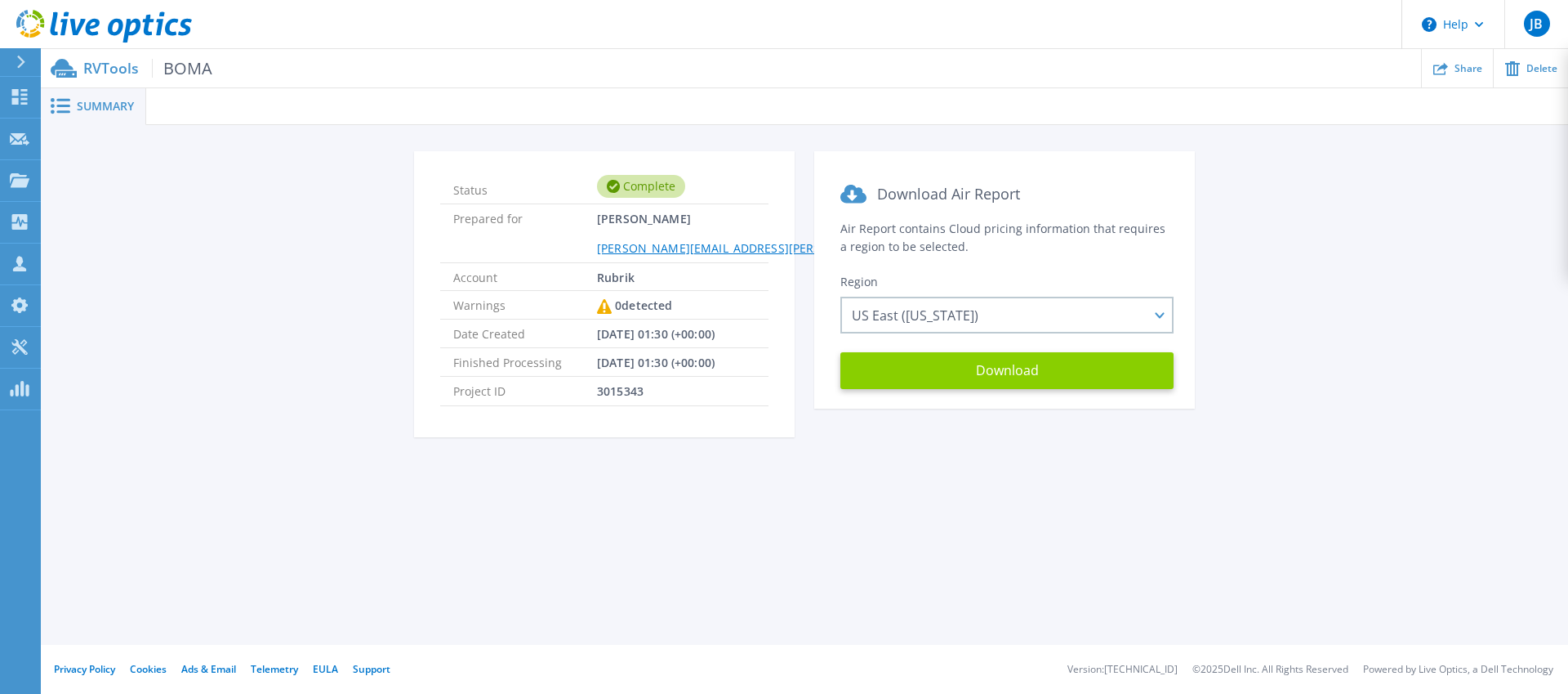
click at [947, 379] on button "Download" at bounding box center [1007, 370] width 333 height 37
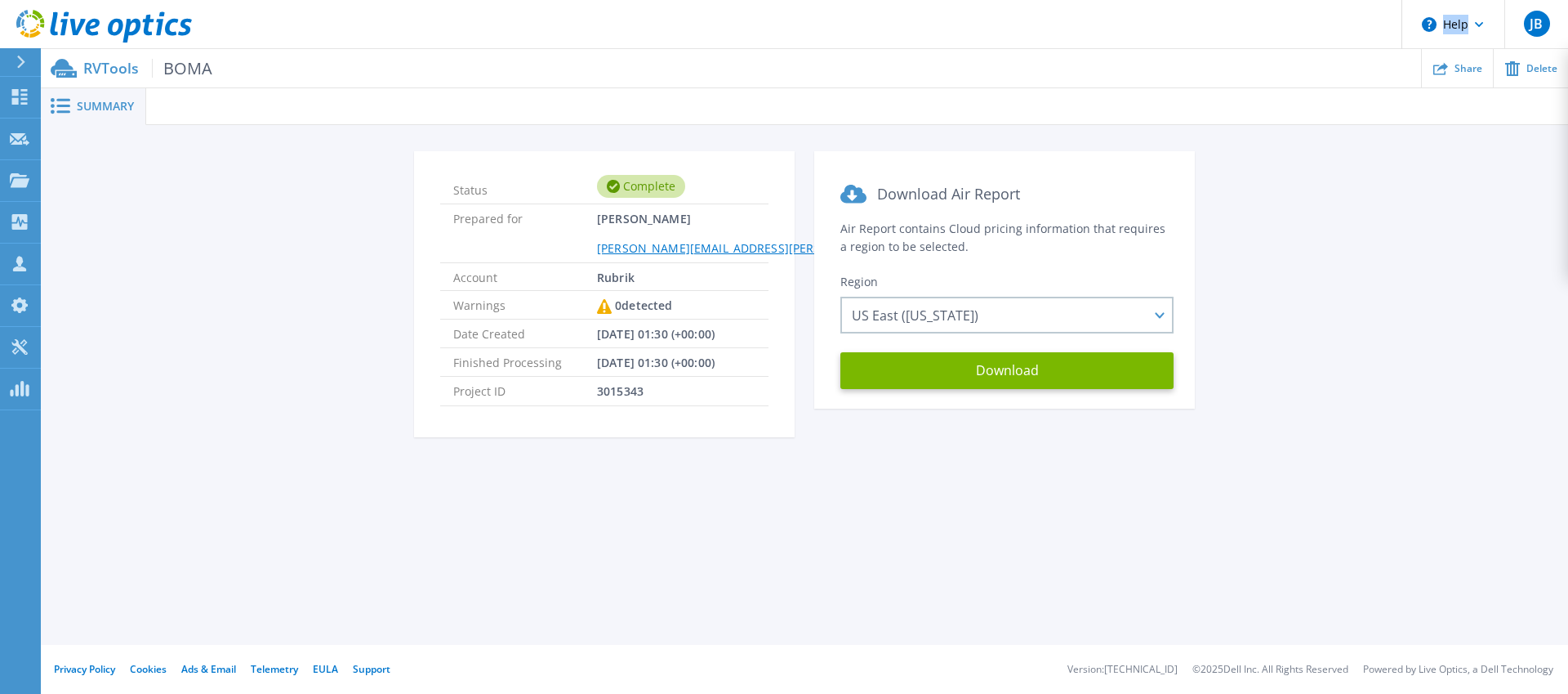
click at [1304, 0] on header "Help JB Partner Team Member Jonathan Bryant jonathan.bryant@rubrik.com Rubrik M…" at bounding box center [784, 24] width 1568 height 49
